Goal: Entertainment & Leisure: Consume media (video, audio)

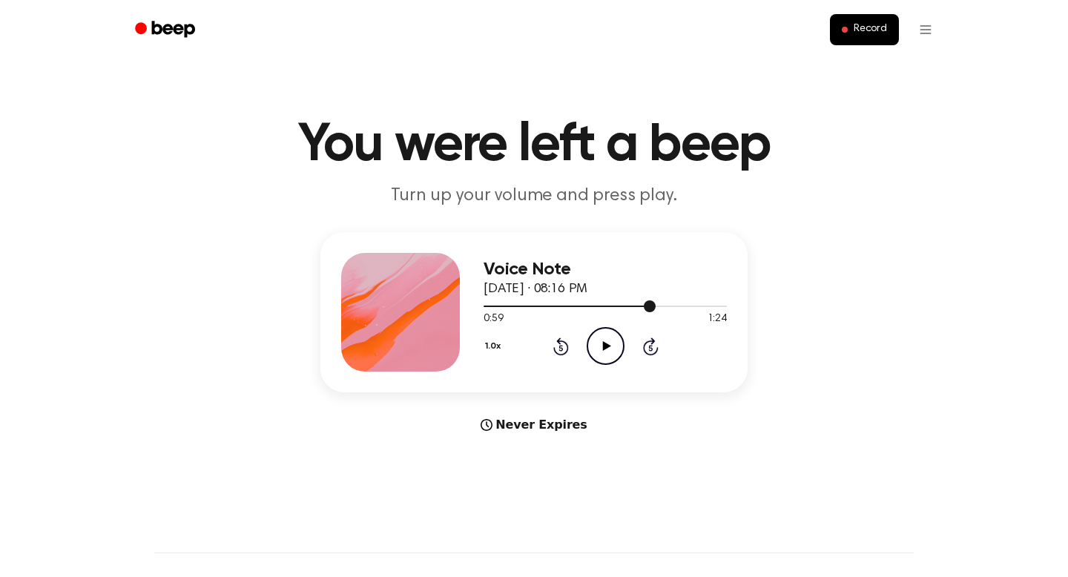
drag, startPoint x: 502, startPoint y: 306, endPoint x: 485, endPoint y: 308, distance: 17.1
click at [485, 308] on div at bounding box center [605, 306] width 243 height 12
click at [592, 350] on icon "Play Audio" at bounding box center [606, 346] width 38 height 38
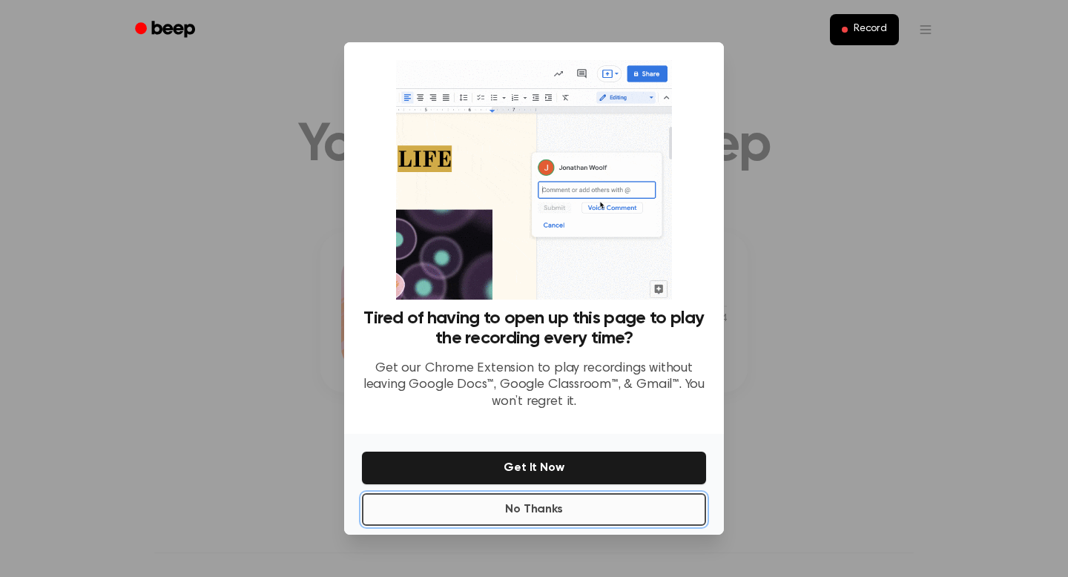
click at [524, 523] on button "No Thanks" at bounding box center [534, 509] width 344 height 33
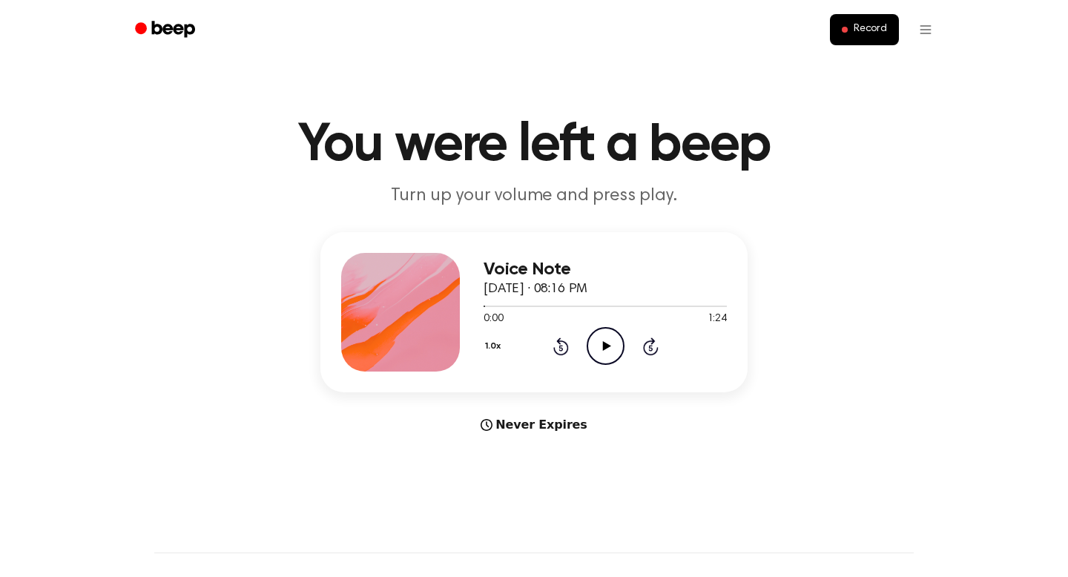
click at [619, 332] on icon "Play Audio" at bounding box center [606, 346] width 38 height 38
drag, startPoint x: 774, startPoint y: 576, endPoint x: 666, endPoint y: 352, distance: 248.8
click at [666, 352] on main "You were left a beep Turn up your volume and press play. Voice Note September 3…" at bounding box center [534, 443] width 1068 height 886
click at [619, 347] on icon "Pause Audio" at bounding box center [606, 346] width 38 height 38
click at [624, 343] on div "1.0x Rewind 5 seconds Pause Audio Skip 5 seconds" at bounding box center [605, 346] width 243 height 38
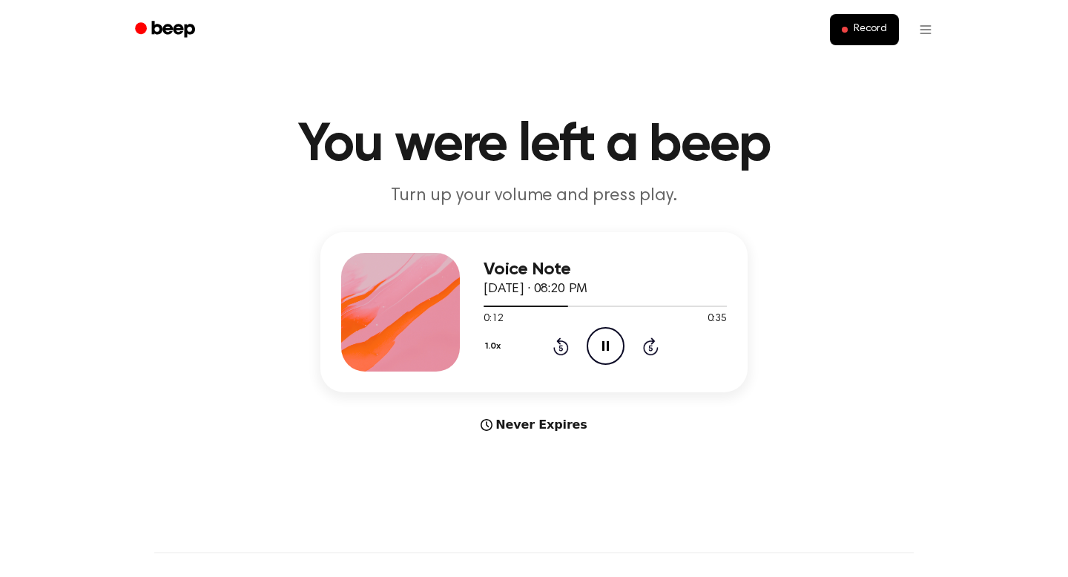
click at [607, 343] on icon at bounding box center [605, 346] width 7 height 10
click at [559, 310] on span at bounding box center [564, 306] width 12 height 12
click at [596, 343] on icon "Play Audio" at bounding box center [606, 346] width 38 height 38
click at [538, 308] on div at bounding box center [605, 306] width 243 height 12
click at [607, 355] on icon "Pause Audio" at bounding box center [606, 346] width 38 height 38
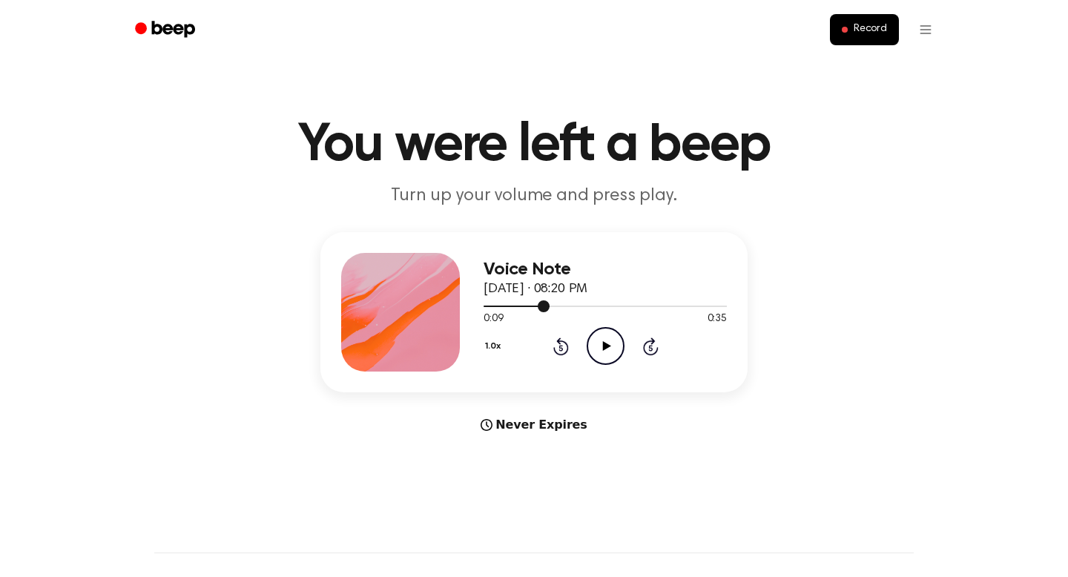
click at [536, 305] on div at bounding box center [605, 306] width 243 height 12
click at [601, 343] on icon "Play Audio" at bounding box center [606, 346] width 38 height 38
click at [601, 339] on icon "Pause Audio" at bounding box center [606, 346] width 38 height 38
click at [605, 346] on icon at bounding box center [606, 346] width 8 height 10
click at [594, 343] on icon "Pause Audio" at bounding box center [606, 346] width 38 height 38
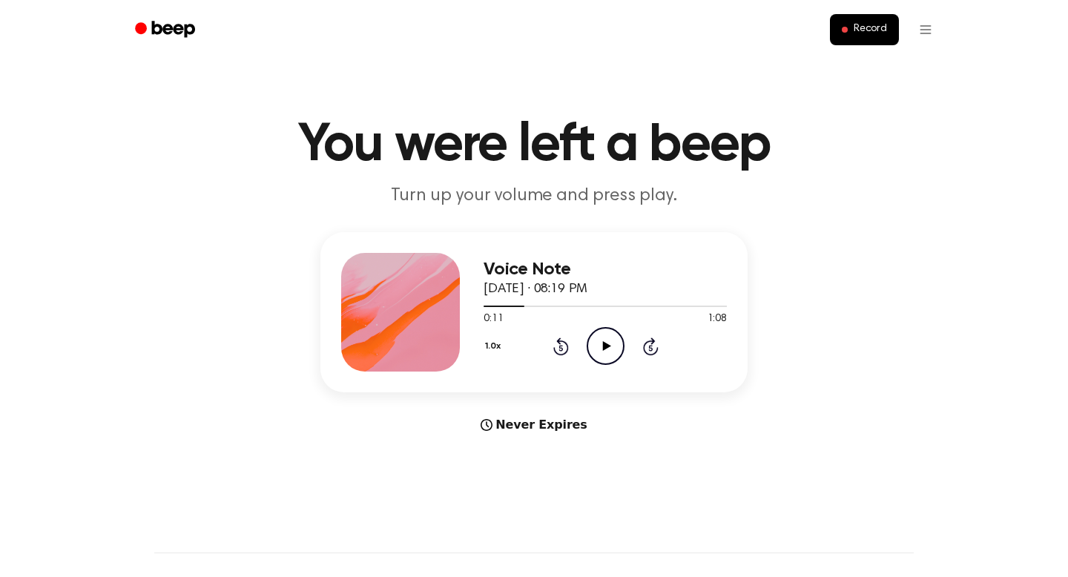
click at [598, 352] on icon "Play Audio" at bounding box center [606, 346] width 38 height 38
click at [599, 340] on icon "Pause Audio" at bounding box center [606, 346] width 38 height 38
